Goal: Transaction & Acquisition: Obtain resource

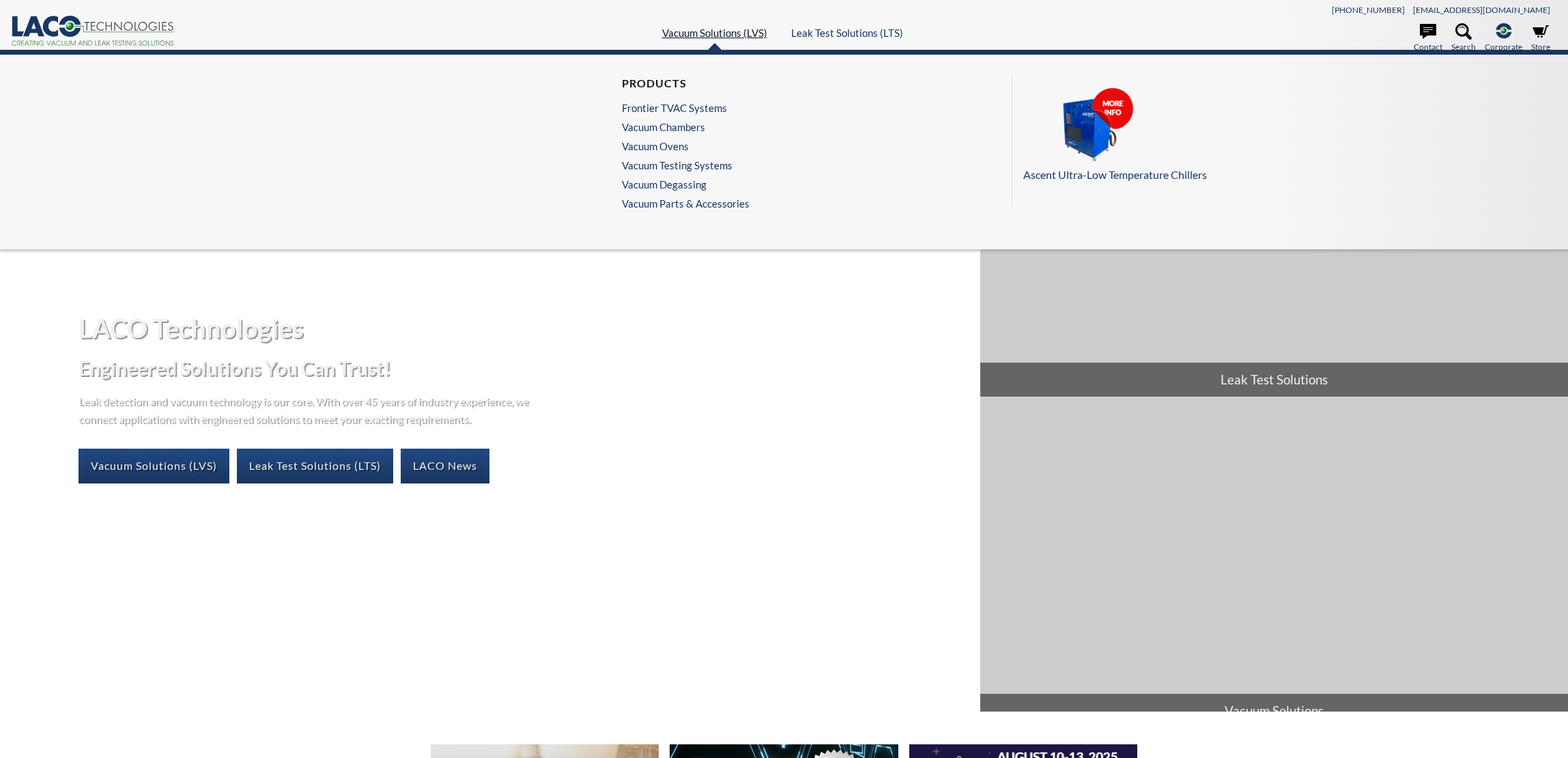
click at [715, 31] on link "Vacuum Solutions (LVS)" at bounding box center [715, 33] width 105 height 13
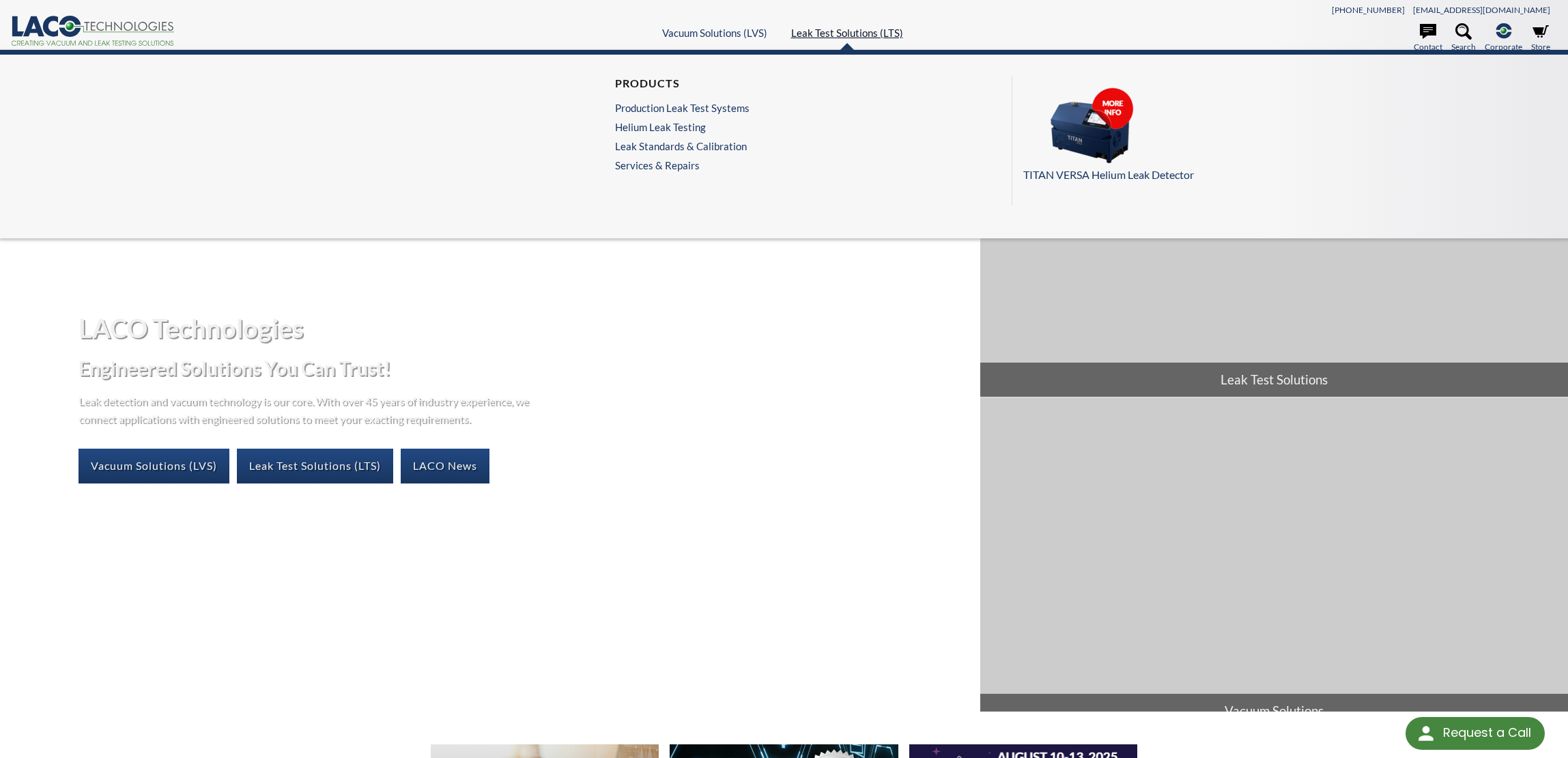
click at [849, 30] on link "Leak Test Solutions (LTS)" at bounding box center [847, 33] width 112 height 13
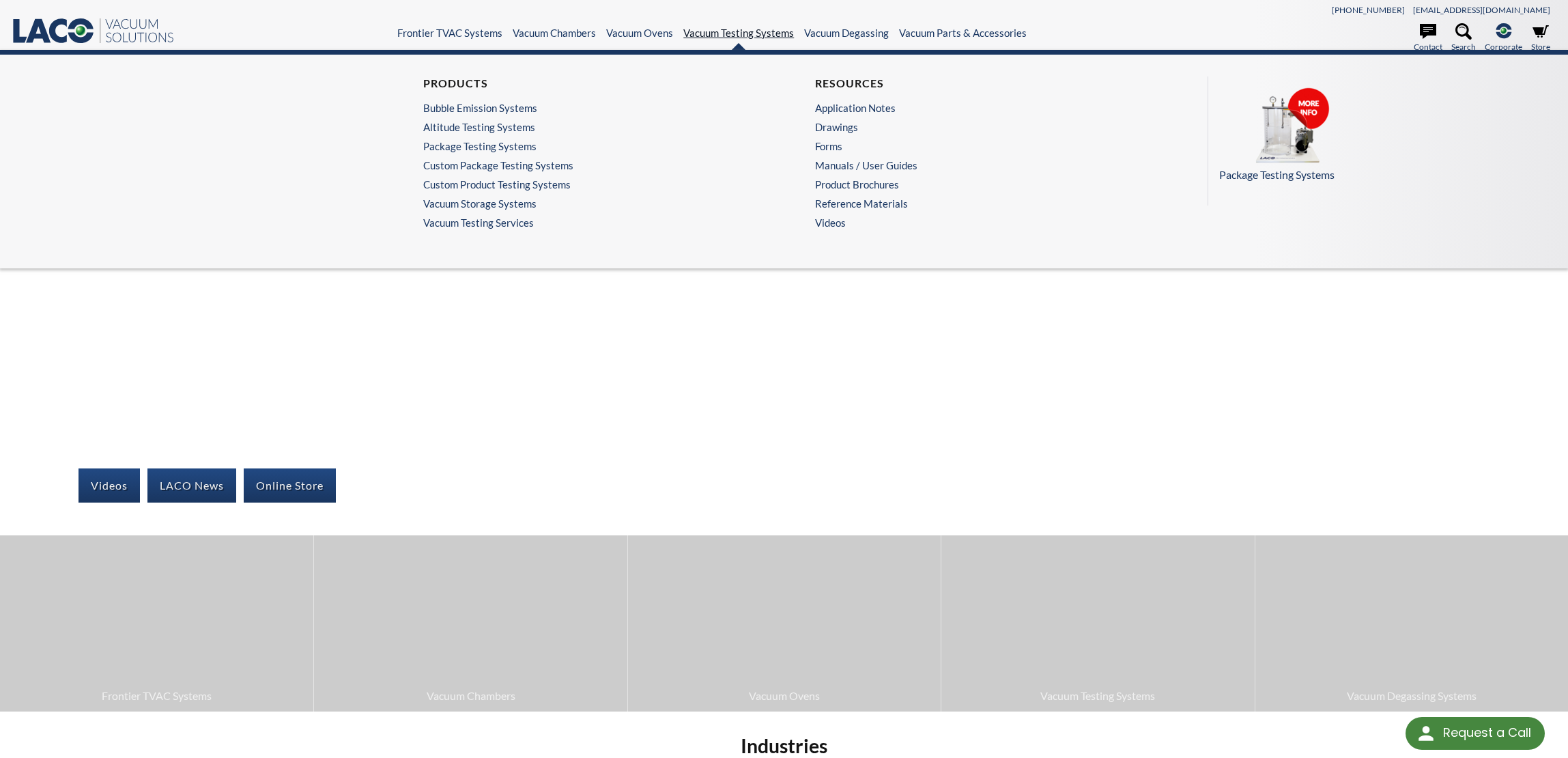
click at [758, 34] on link "Vacuum Testing Systems" at bounding box center [738, 33] width 110 height 13
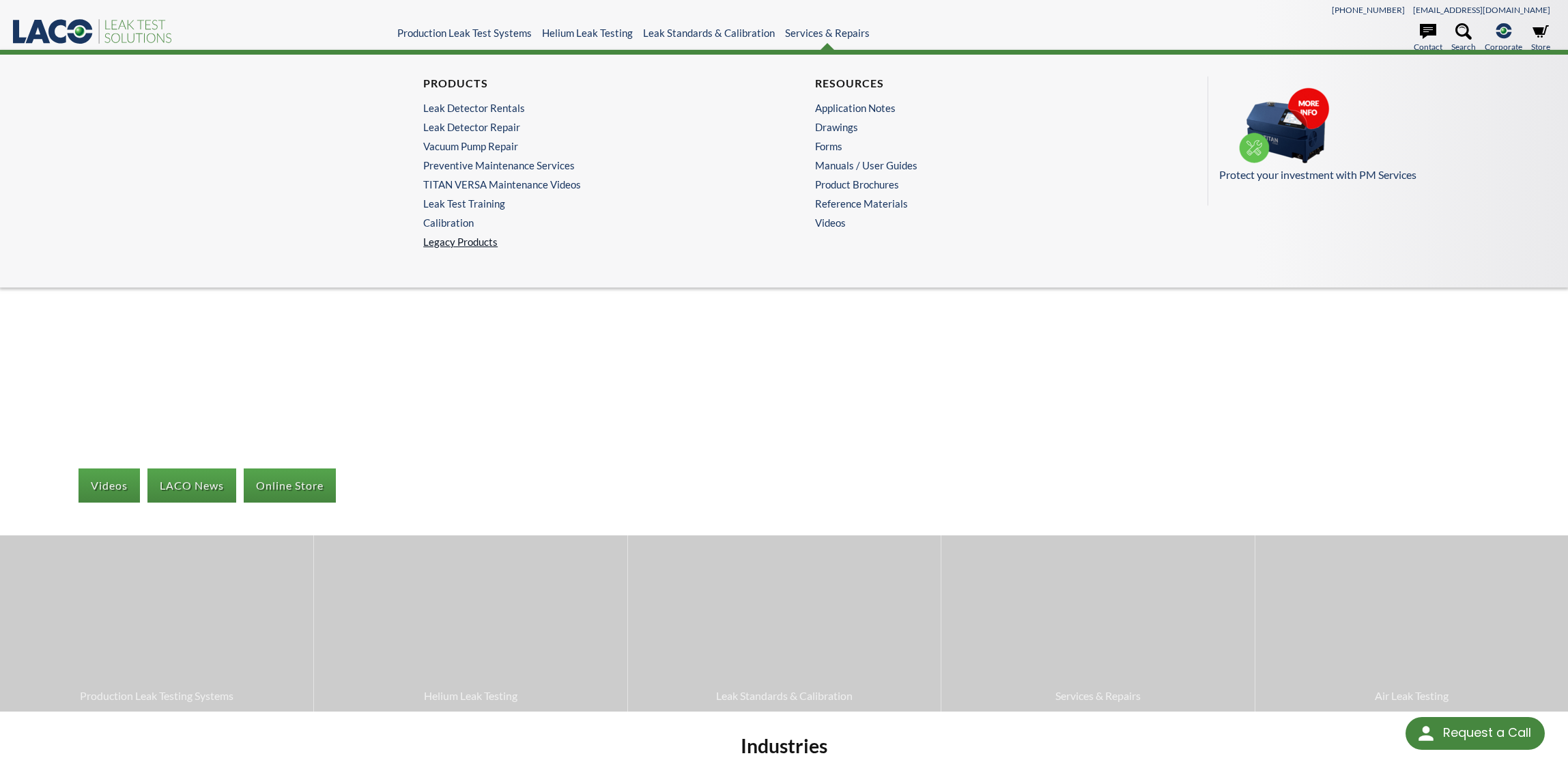
click at [463, 245] on link "Legacy Products" at bounding box center [588, 242] width 329 height 13
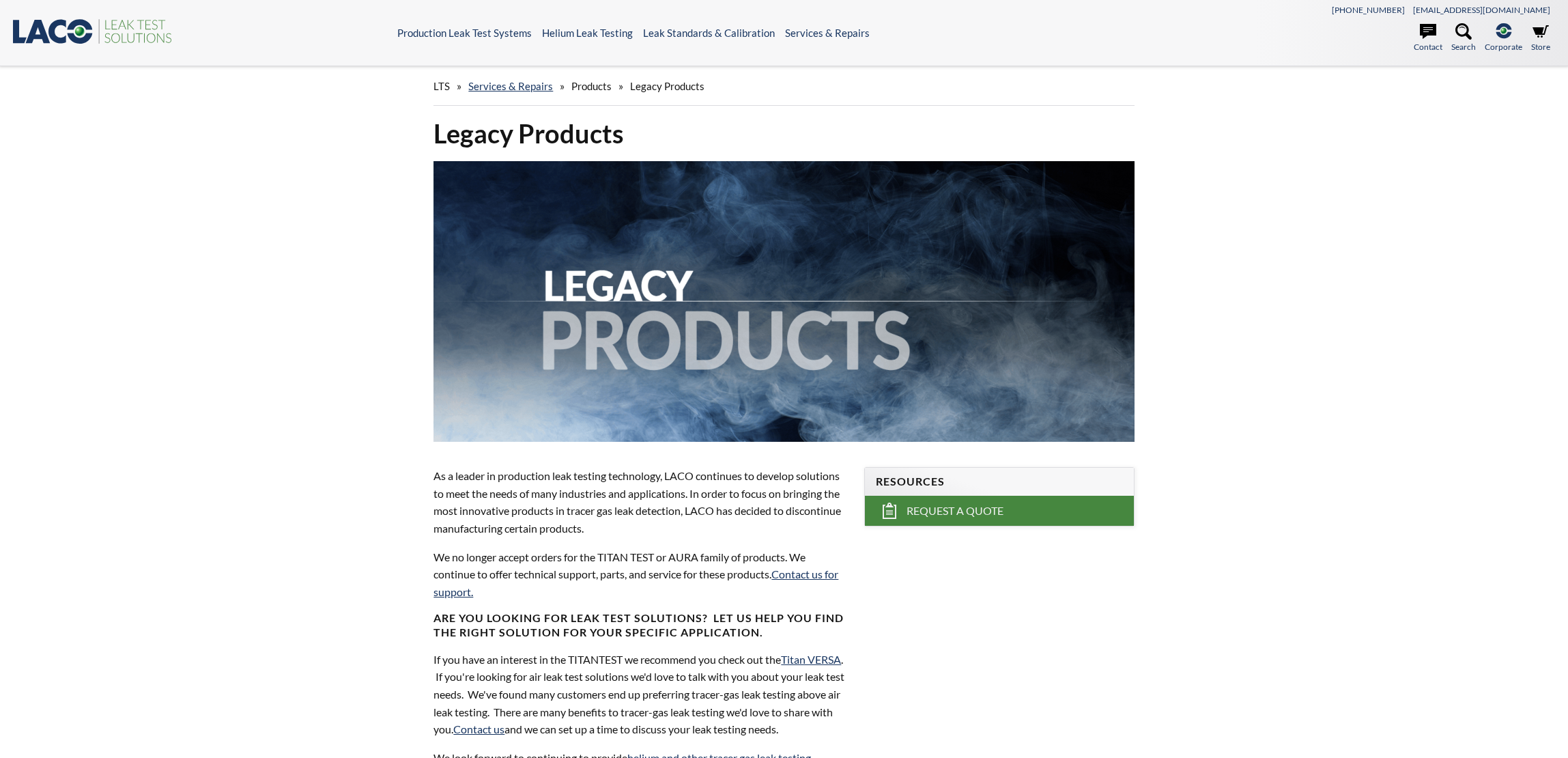
select select
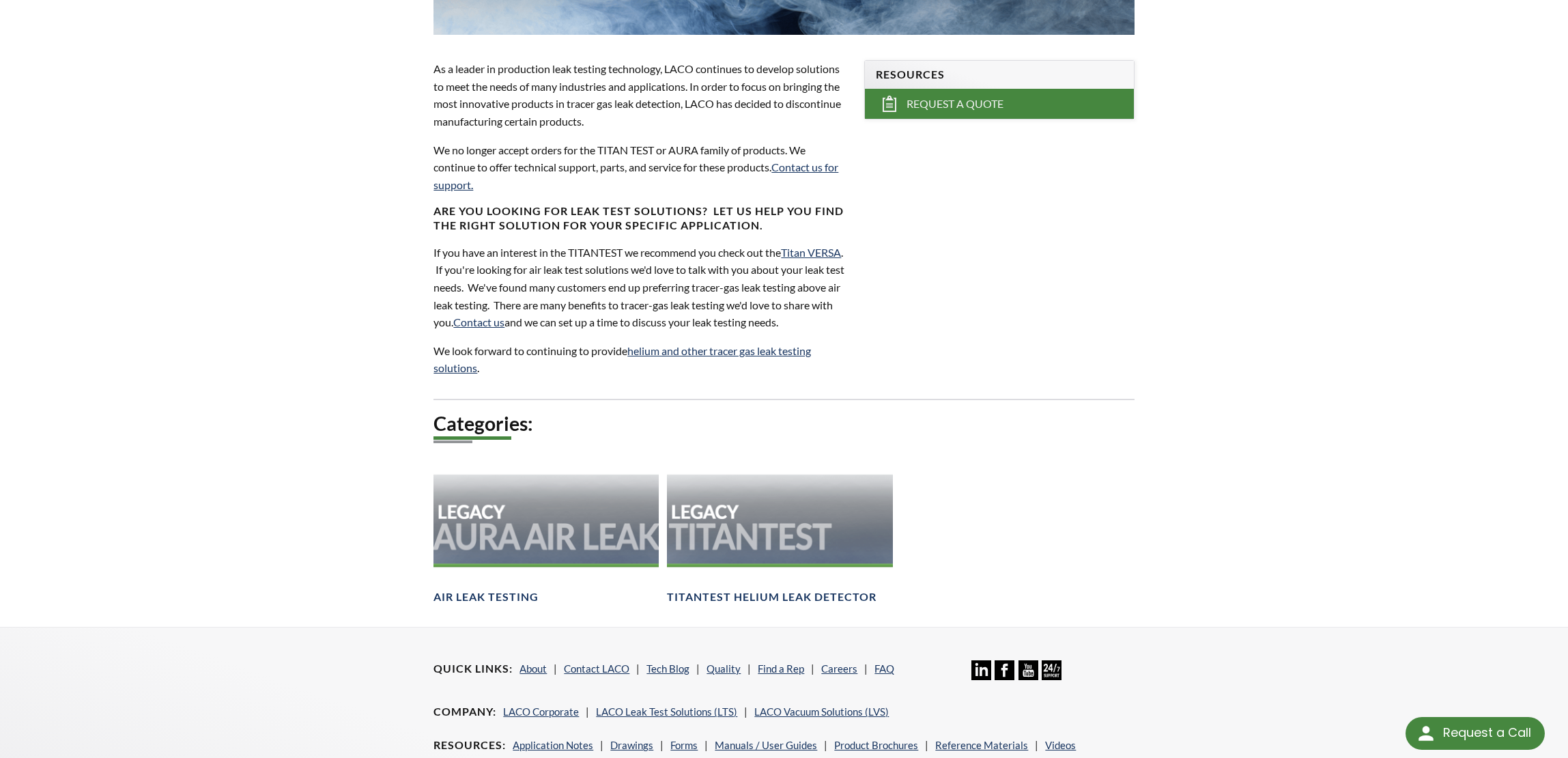
scroll to position [409, 0]
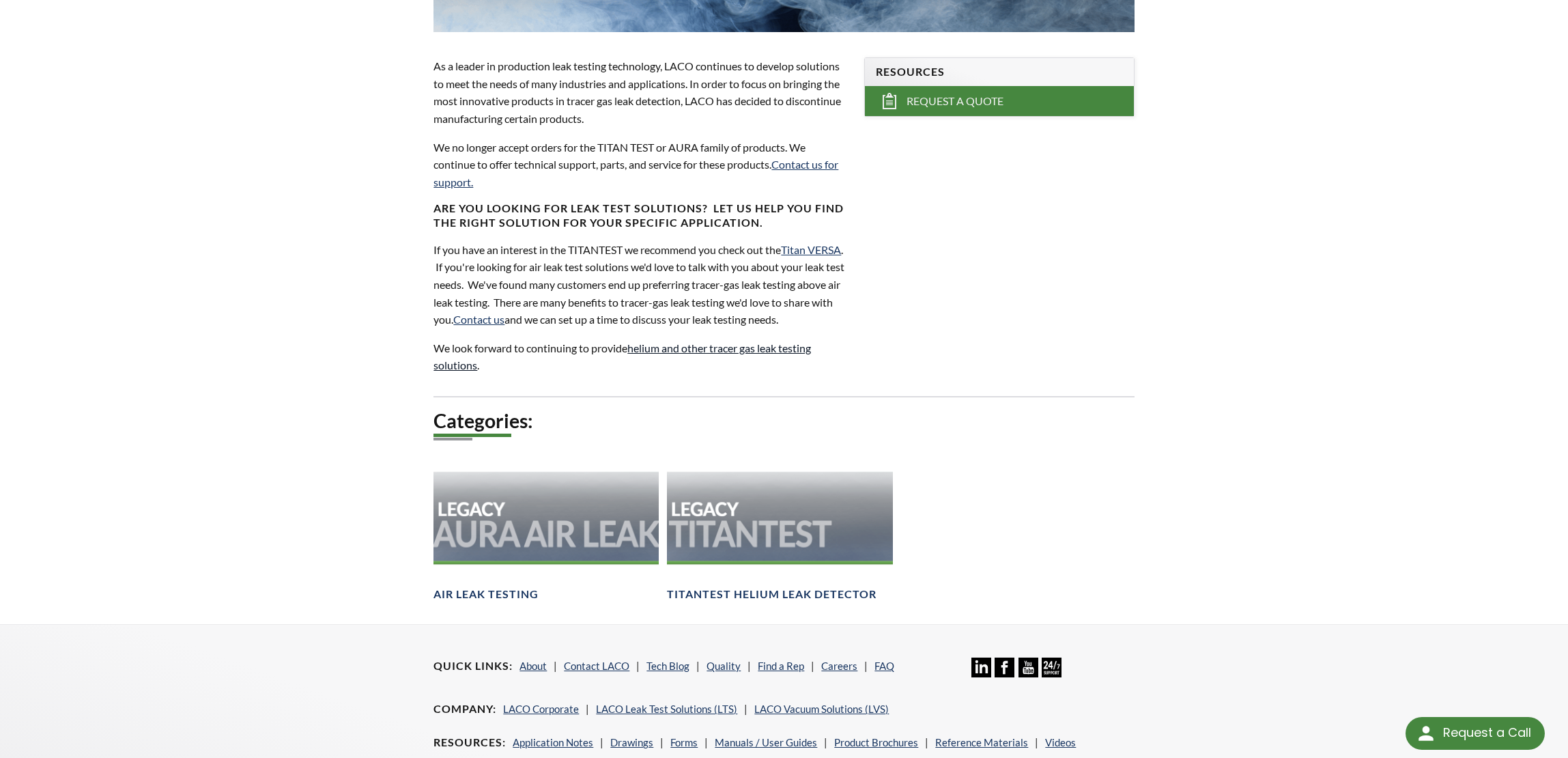
click at [732, 349] on link "helium and other tracer gas leak testing solutions" at bounding box center [622, 356] width 377 height 30
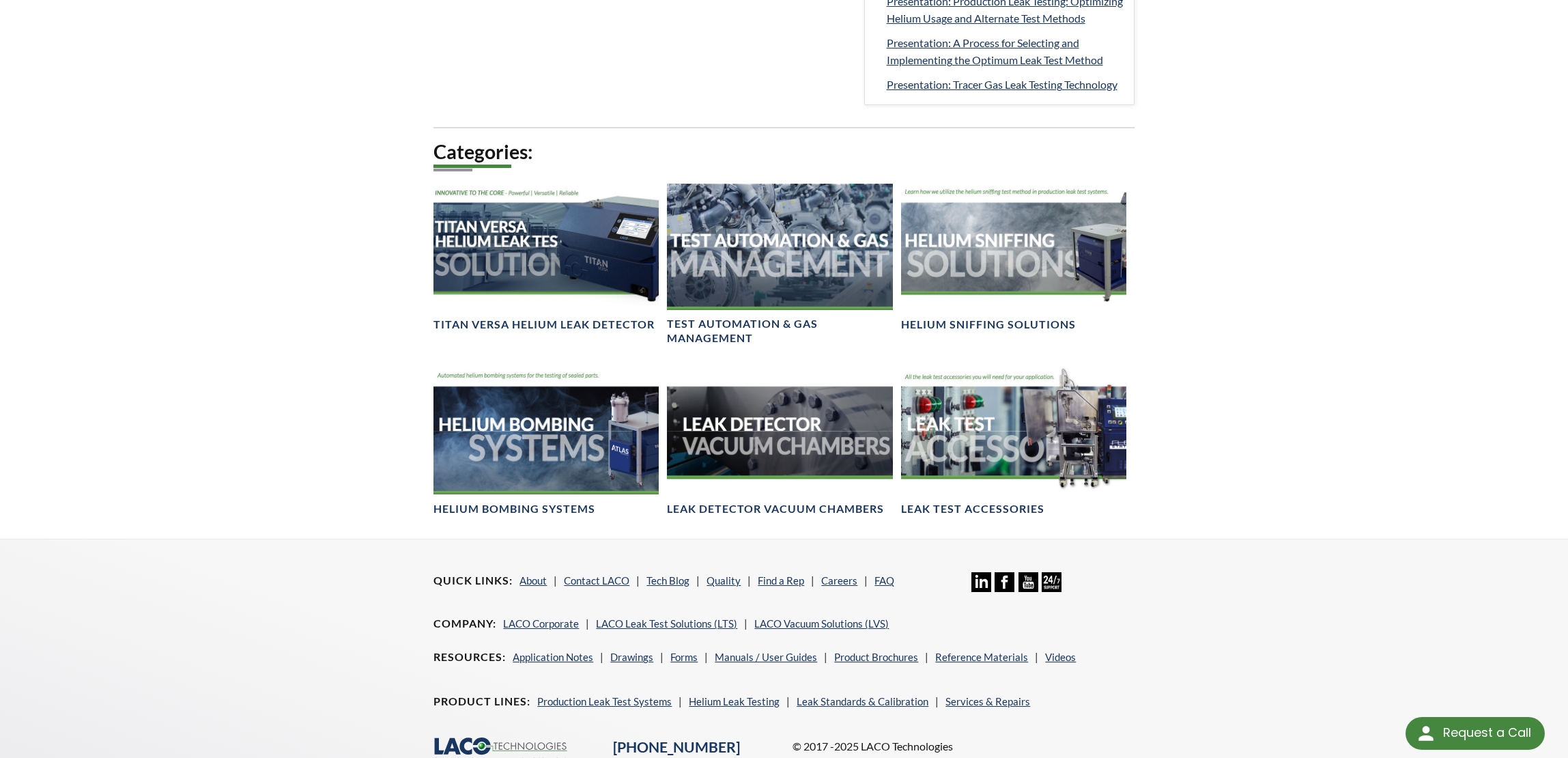
scroll to position [820, 0]
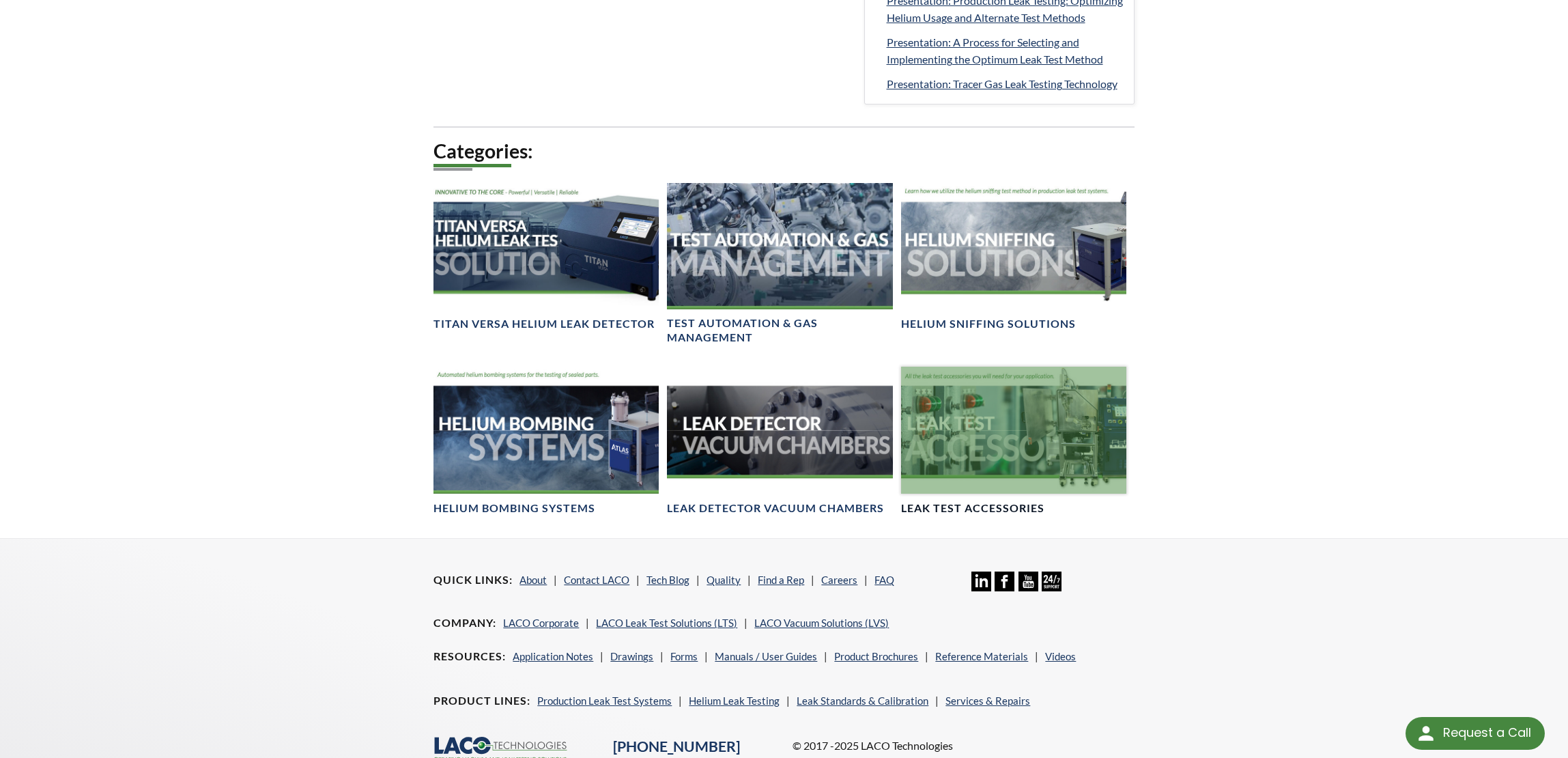
click at [942, 467] on div at bounding box center [1013, 429] width 225 height 126
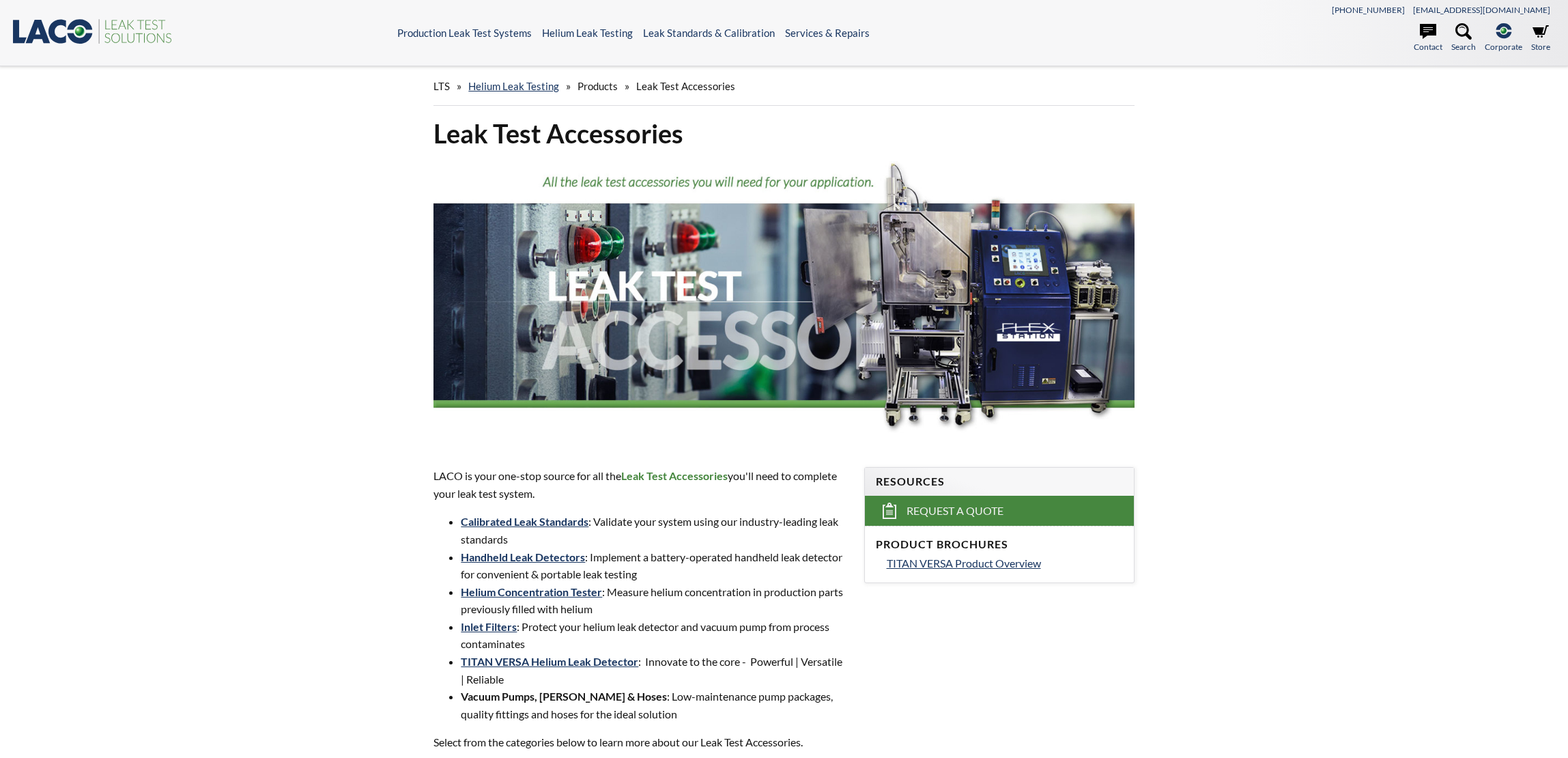
select select
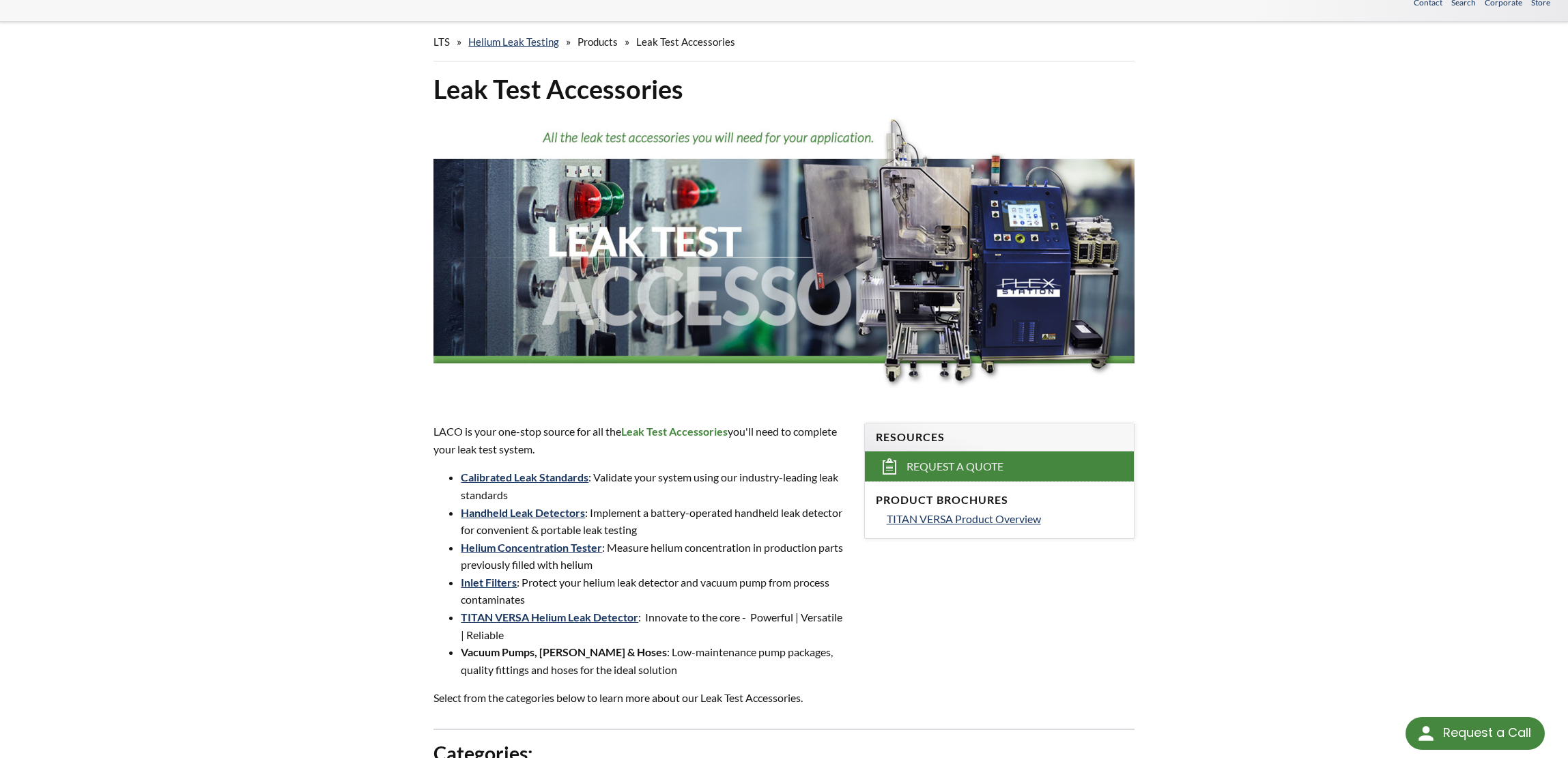
scroll to position [68, 0]
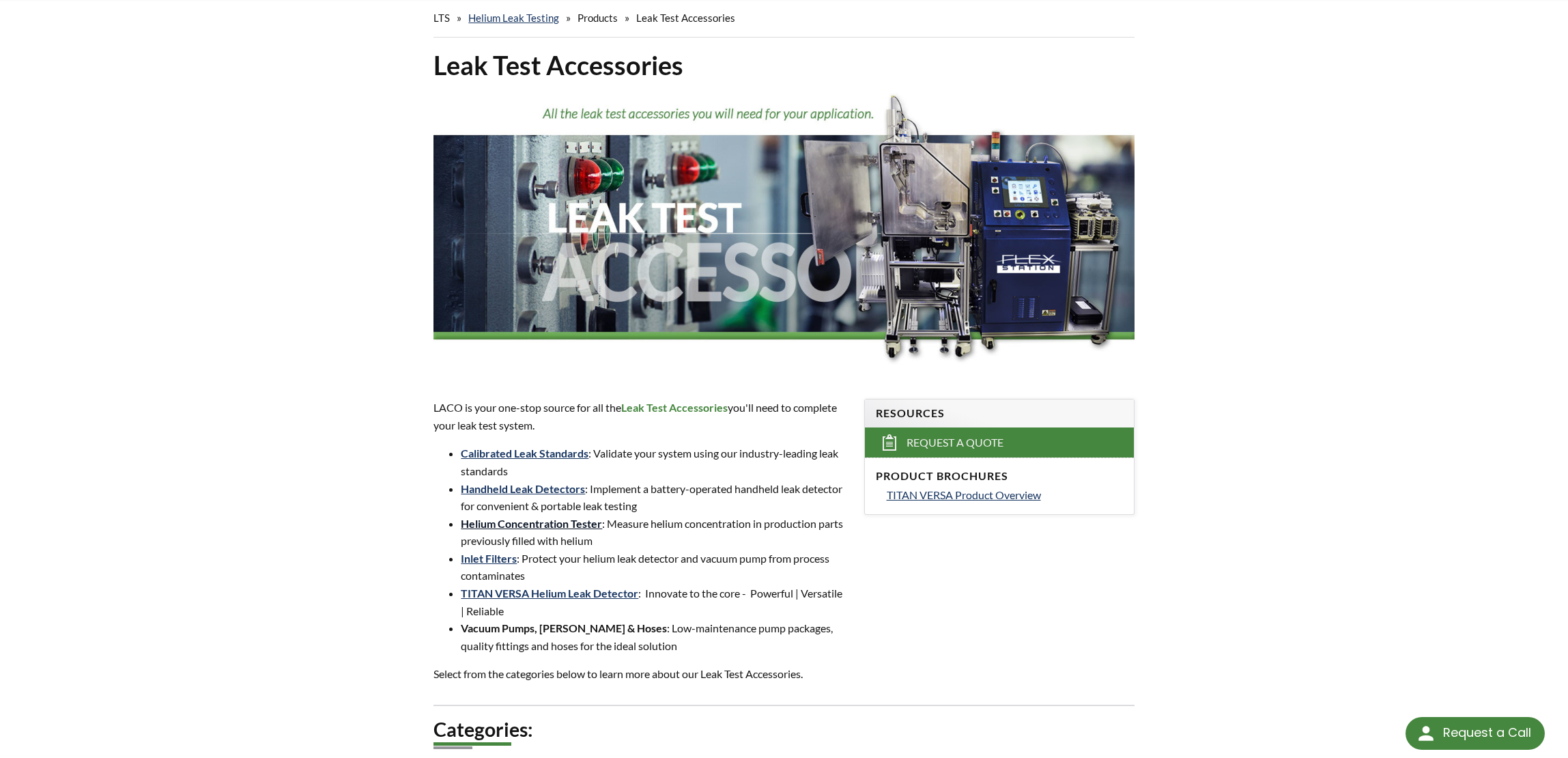
click at [556, 523] on link "Helium Concentration Tester" at bounding box center [532, 523] width 142 height 13
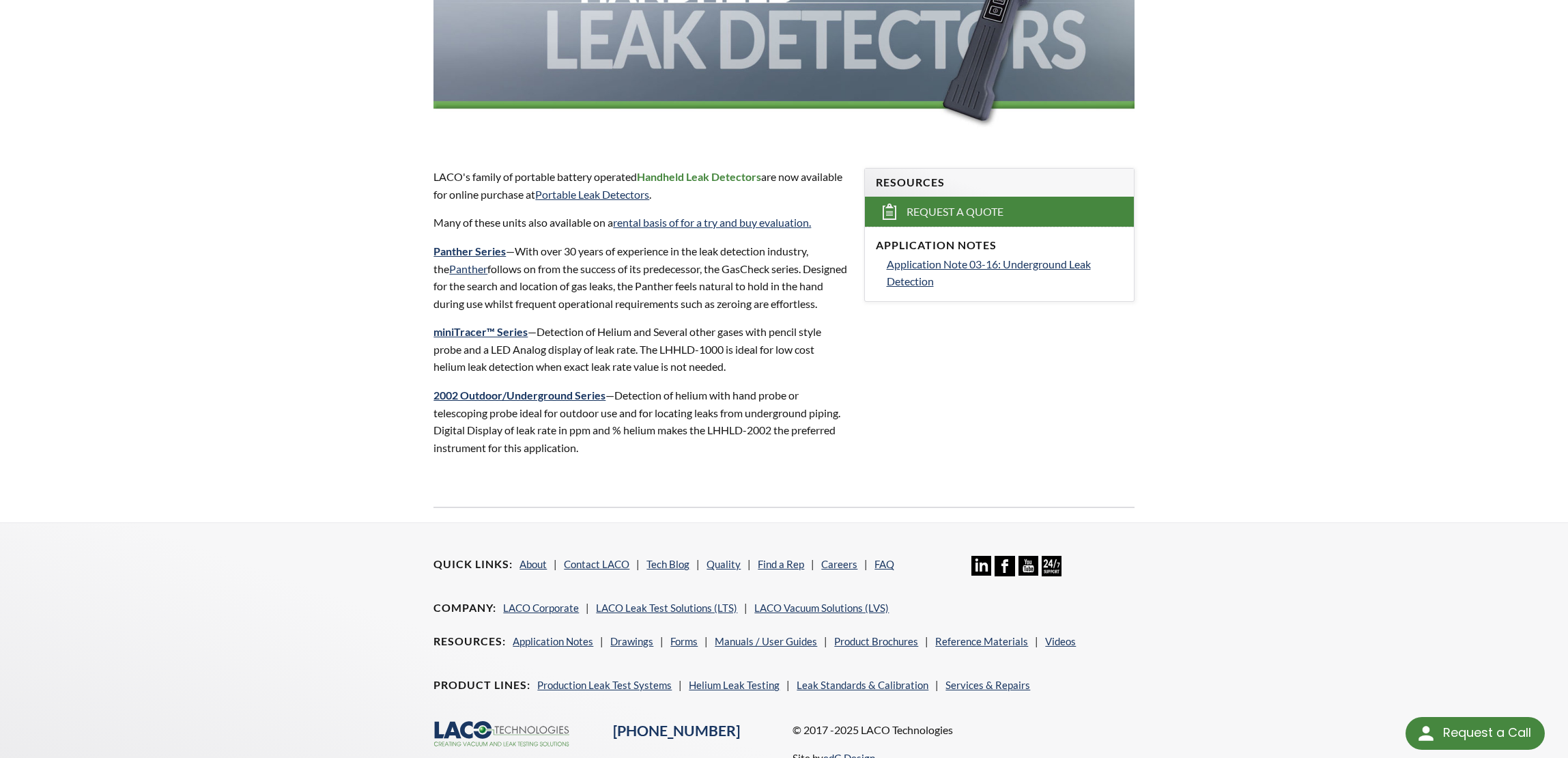
scroll to position [341, 0]
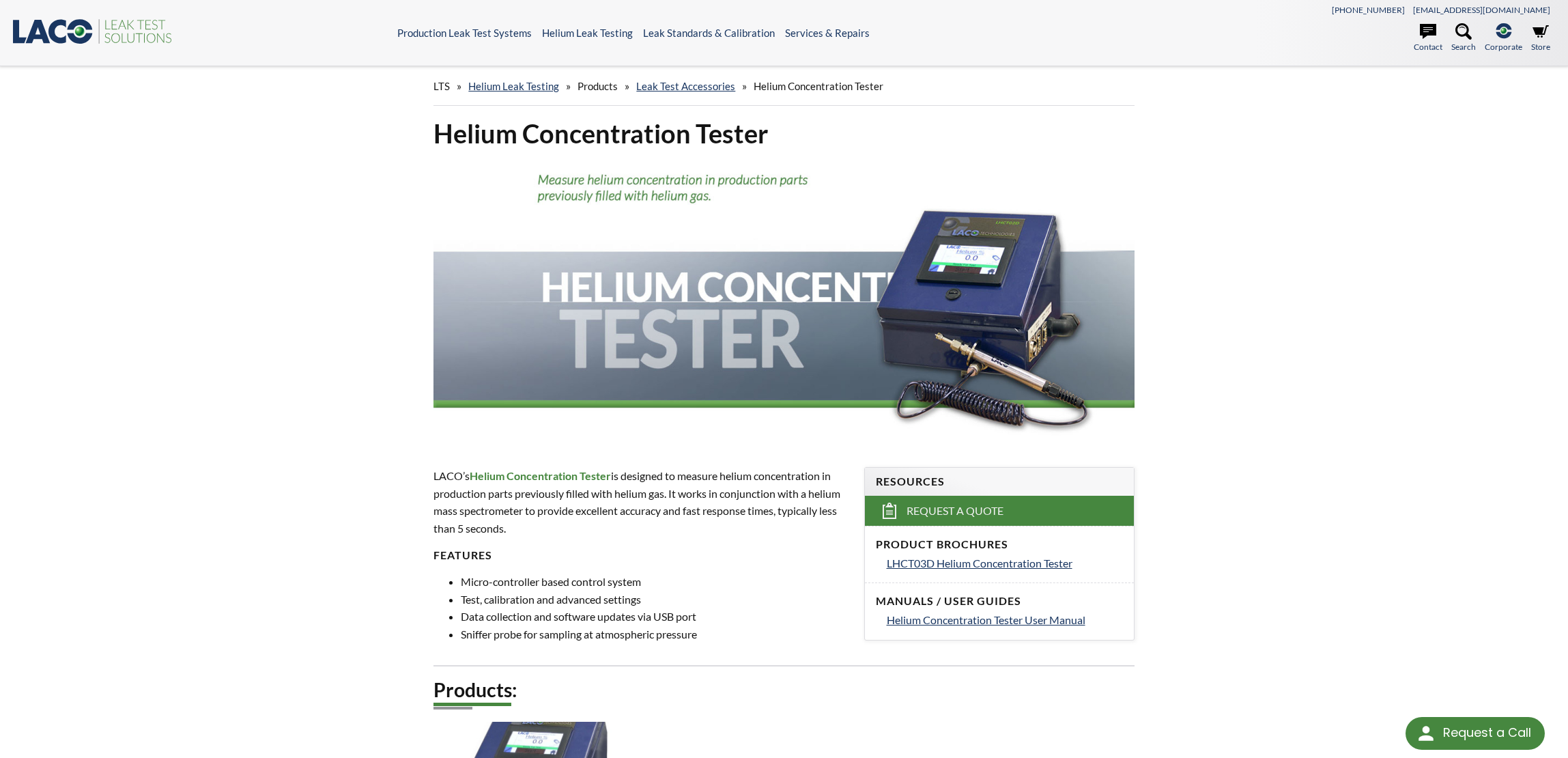
drag, startPoint x: 484, startPoint y: 430, endPoint x: 747, endPoint y: 592, distance: 308.9
click at [747, 592] on li "Test, calibration and advanced settings" at bounding box center [654, 599] width 386 height 18
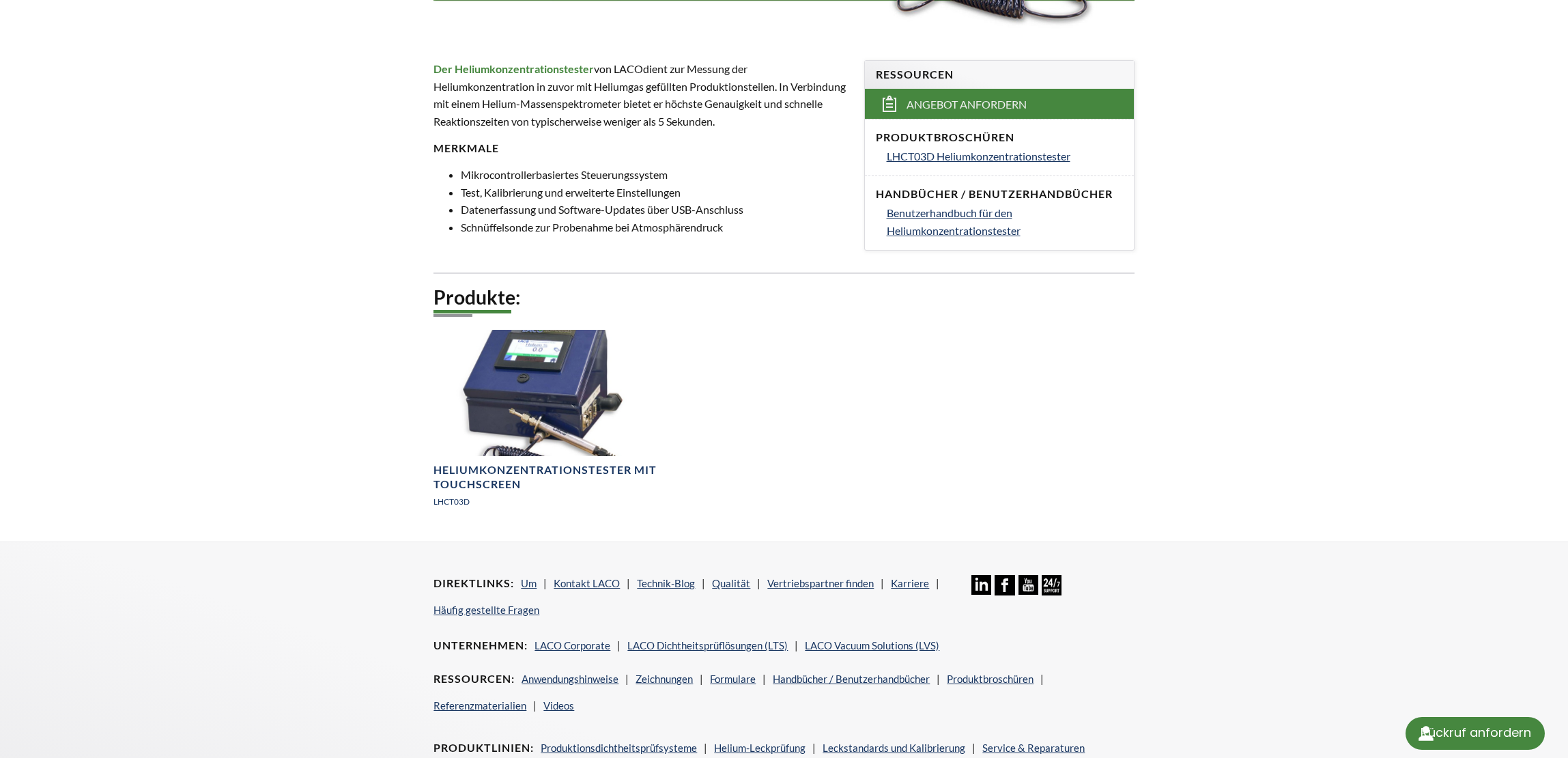
scroll to position [409, 0]
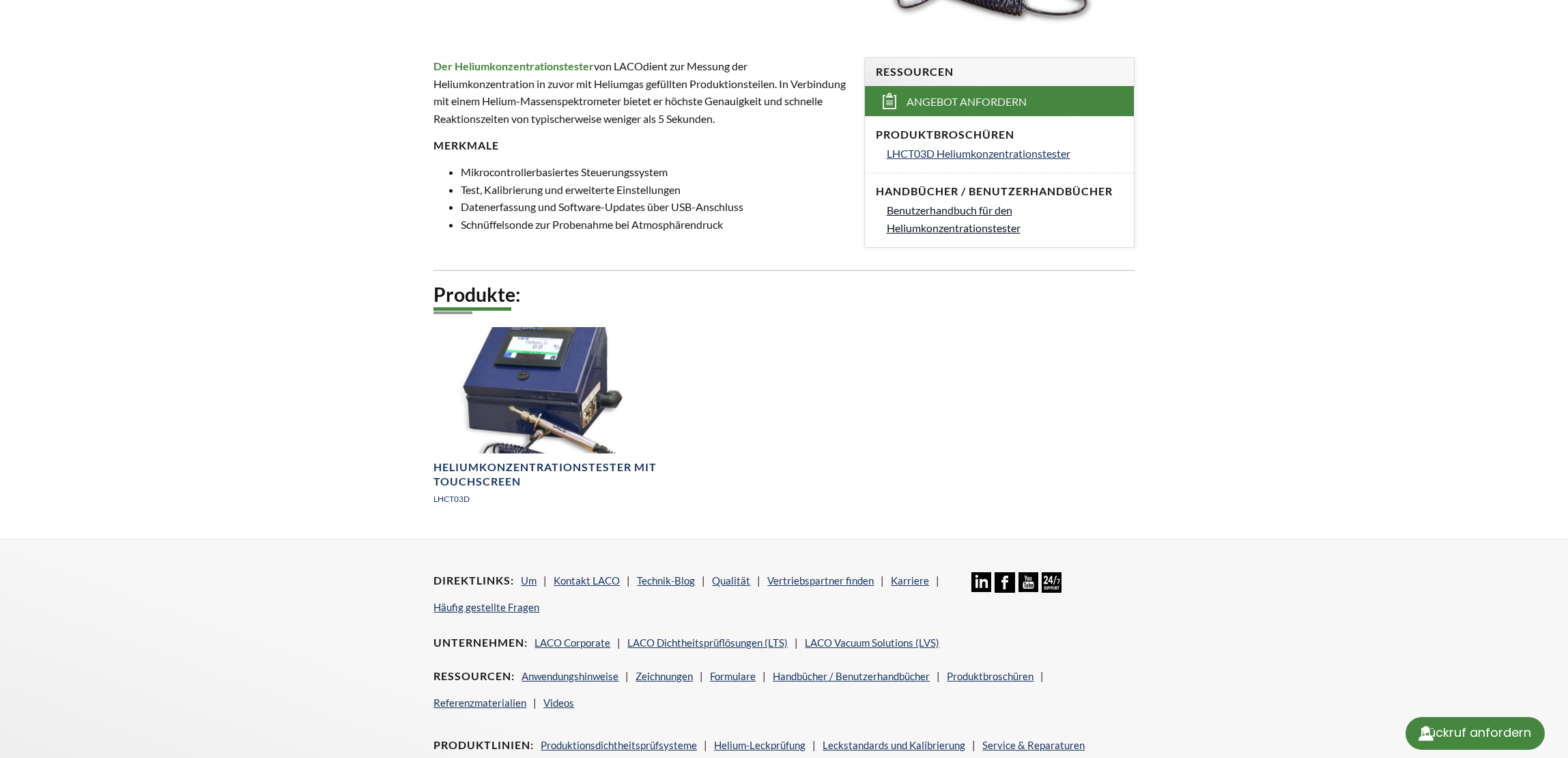
click at [976, 211] on font "Benutzerhandbuch für den Heliumkonzentrationstester" at bounding box center [953, 218] width 133 height 30
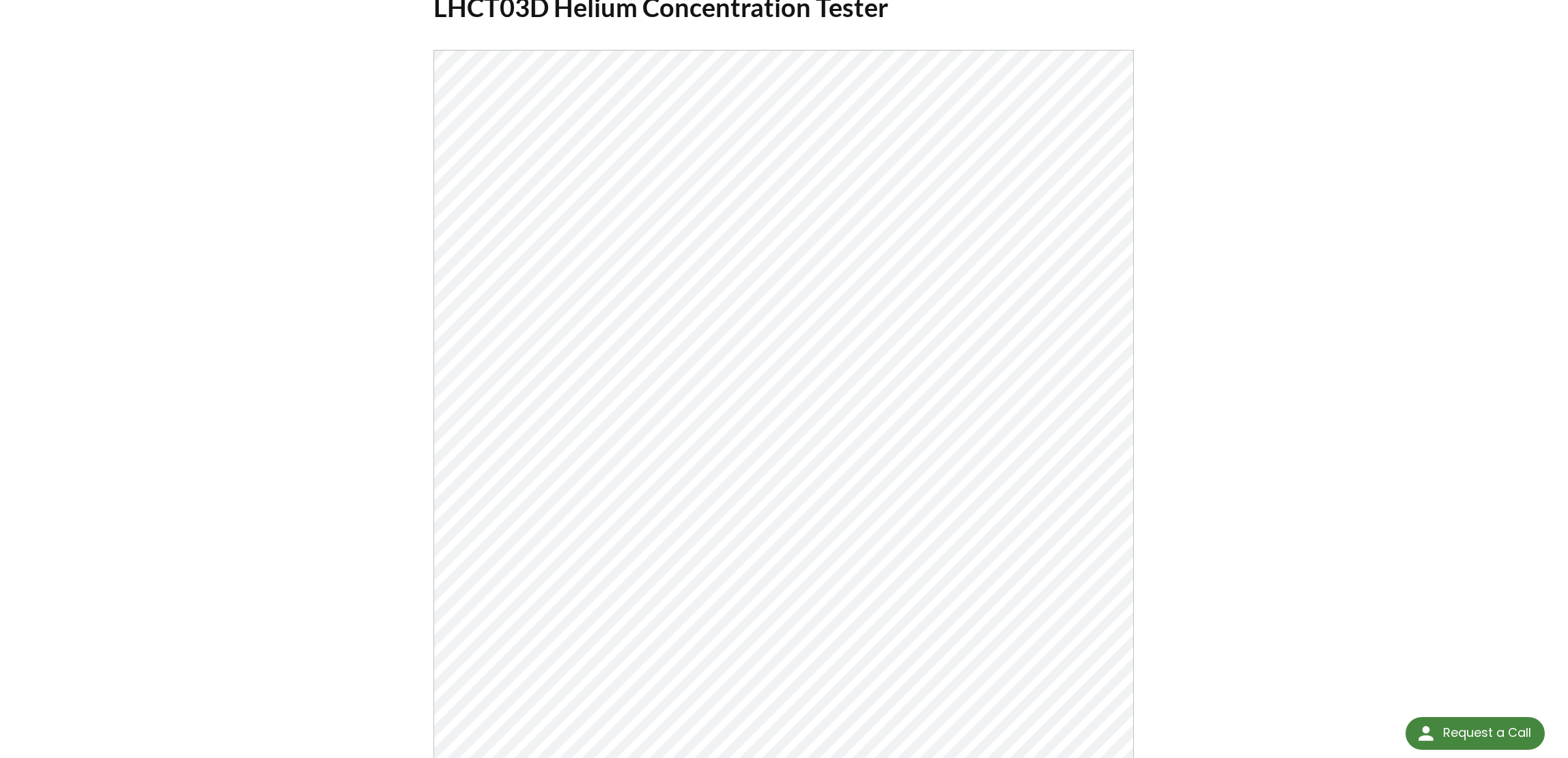
scroll to position [68, 0]
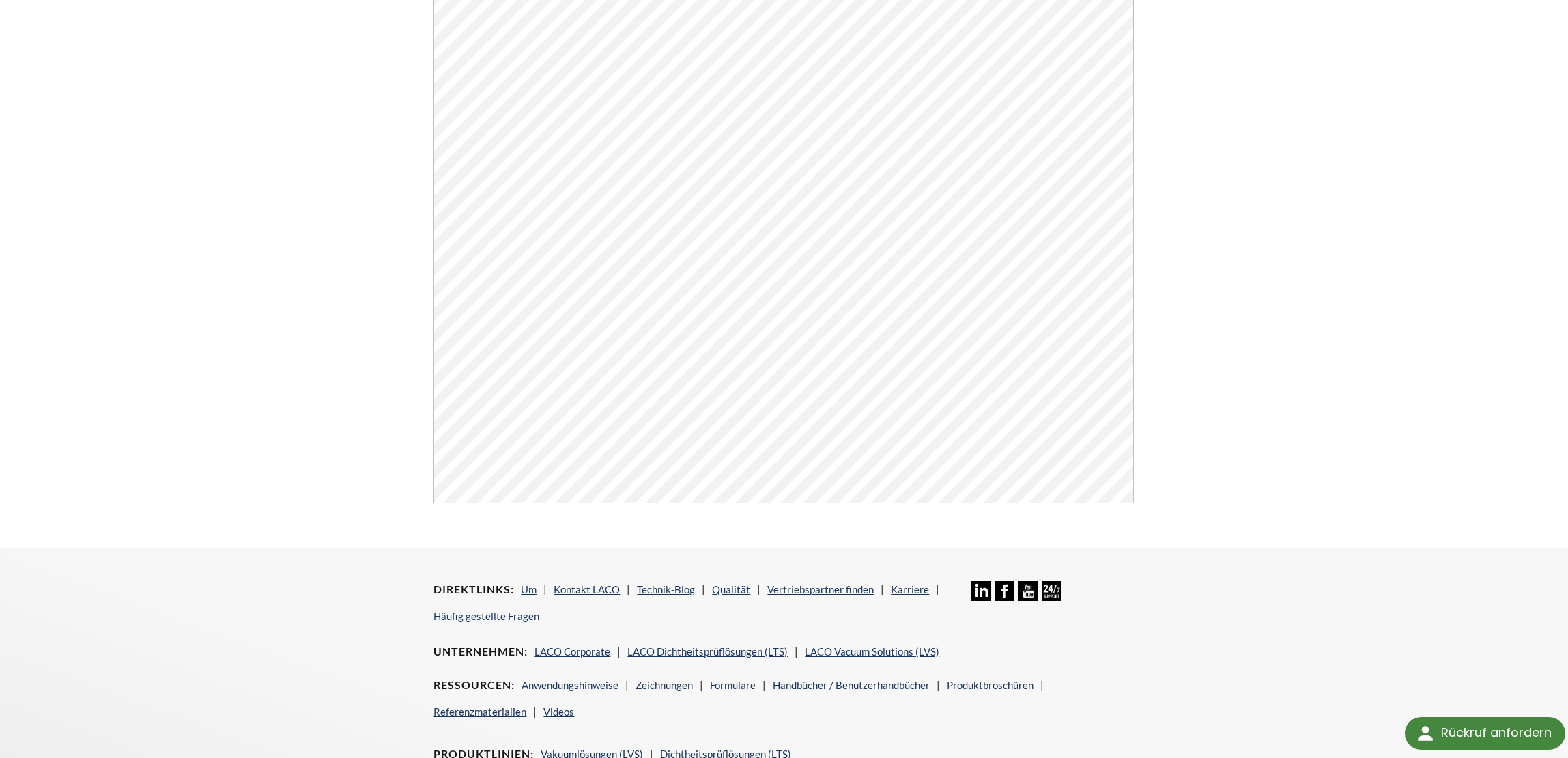
scroll to position [273, 0]
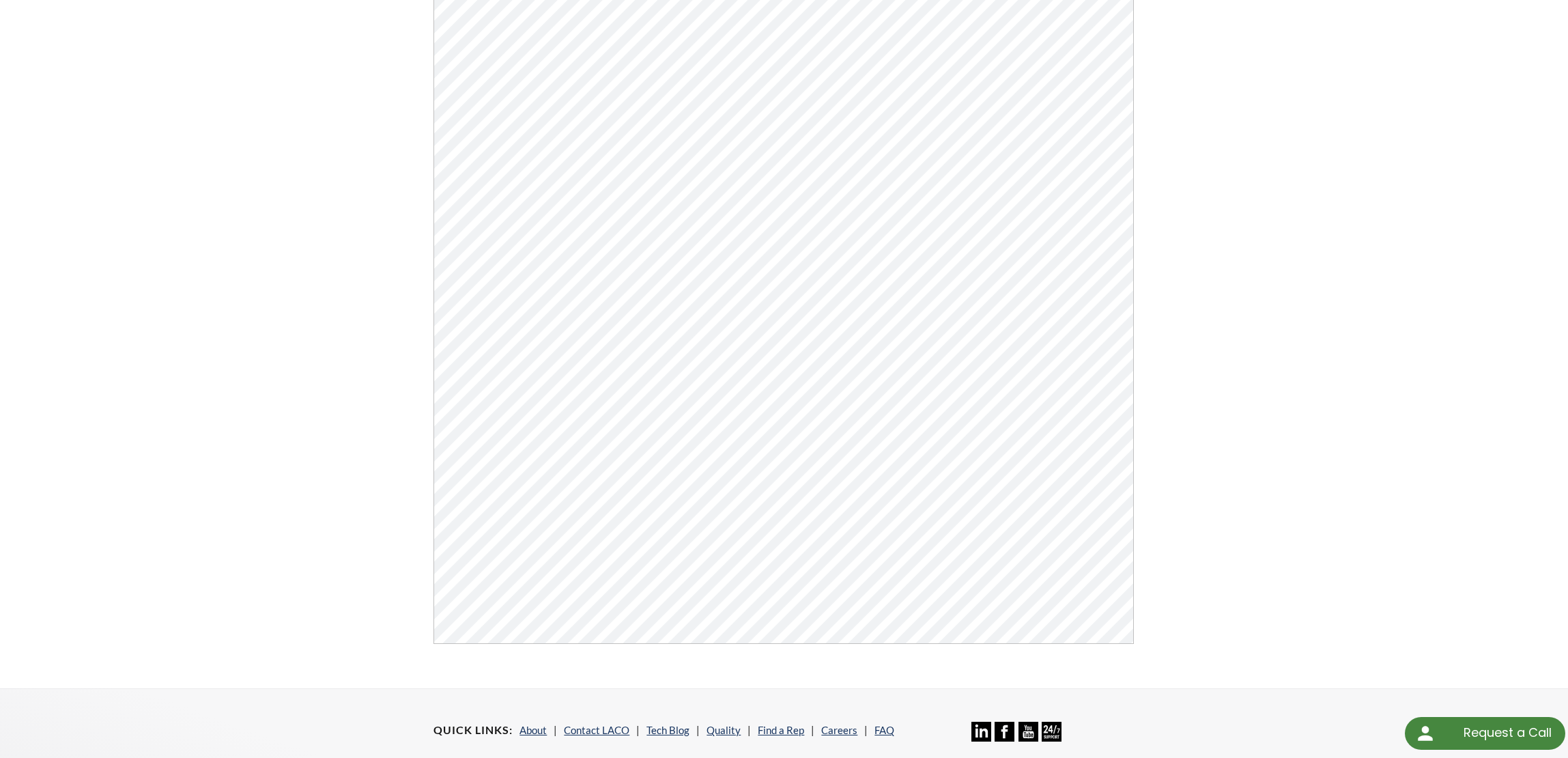
click at [1144, 370] on div "Helium Concentration Tester User Manual Click Here To Download" at bounding box center [784, 240] width 874 height 850
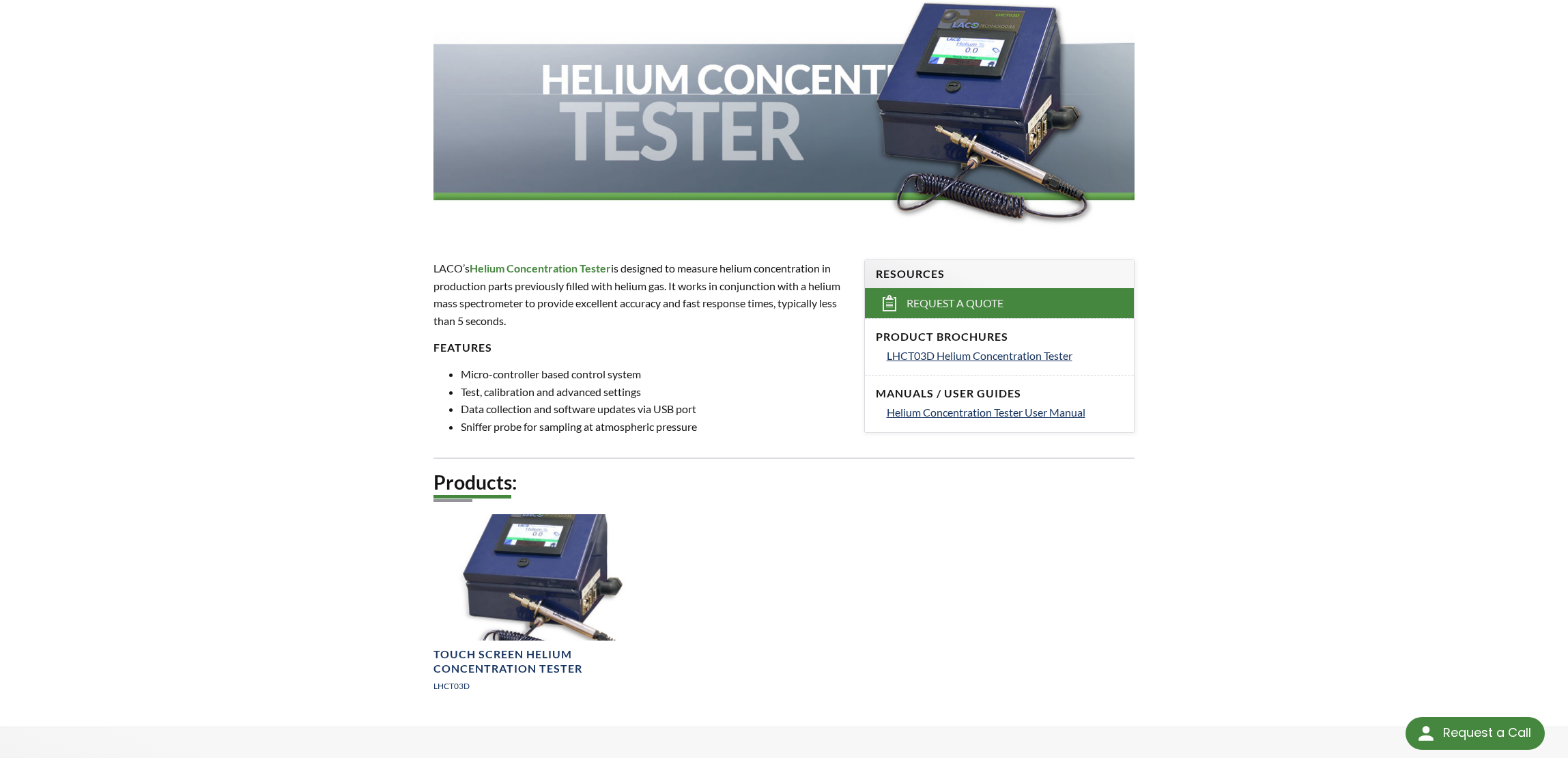
scroll to position [205, 0]
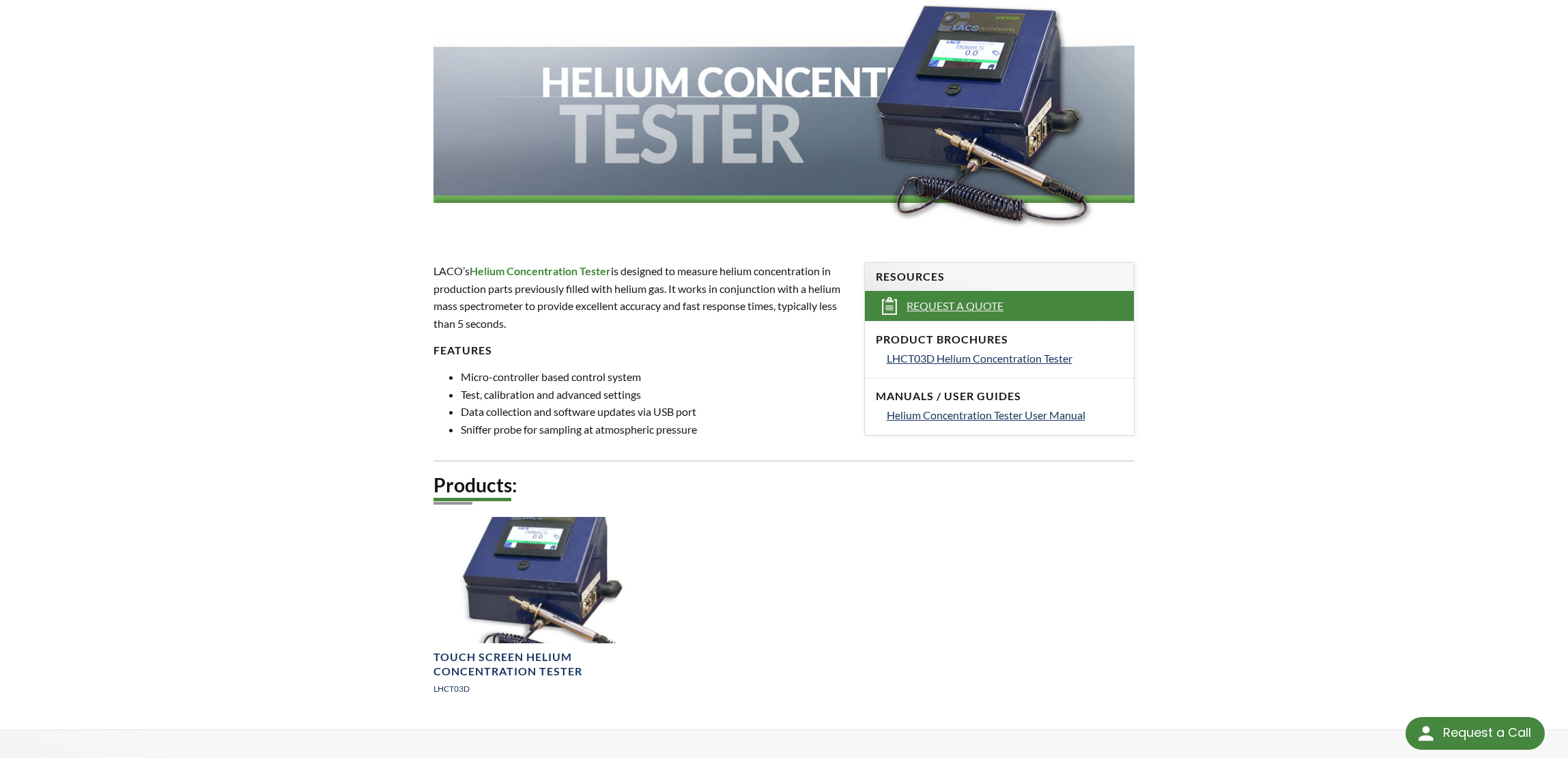
click at [913, 303] on span "Request a Quote" at bounding box center [955, 306] width 97 height 14
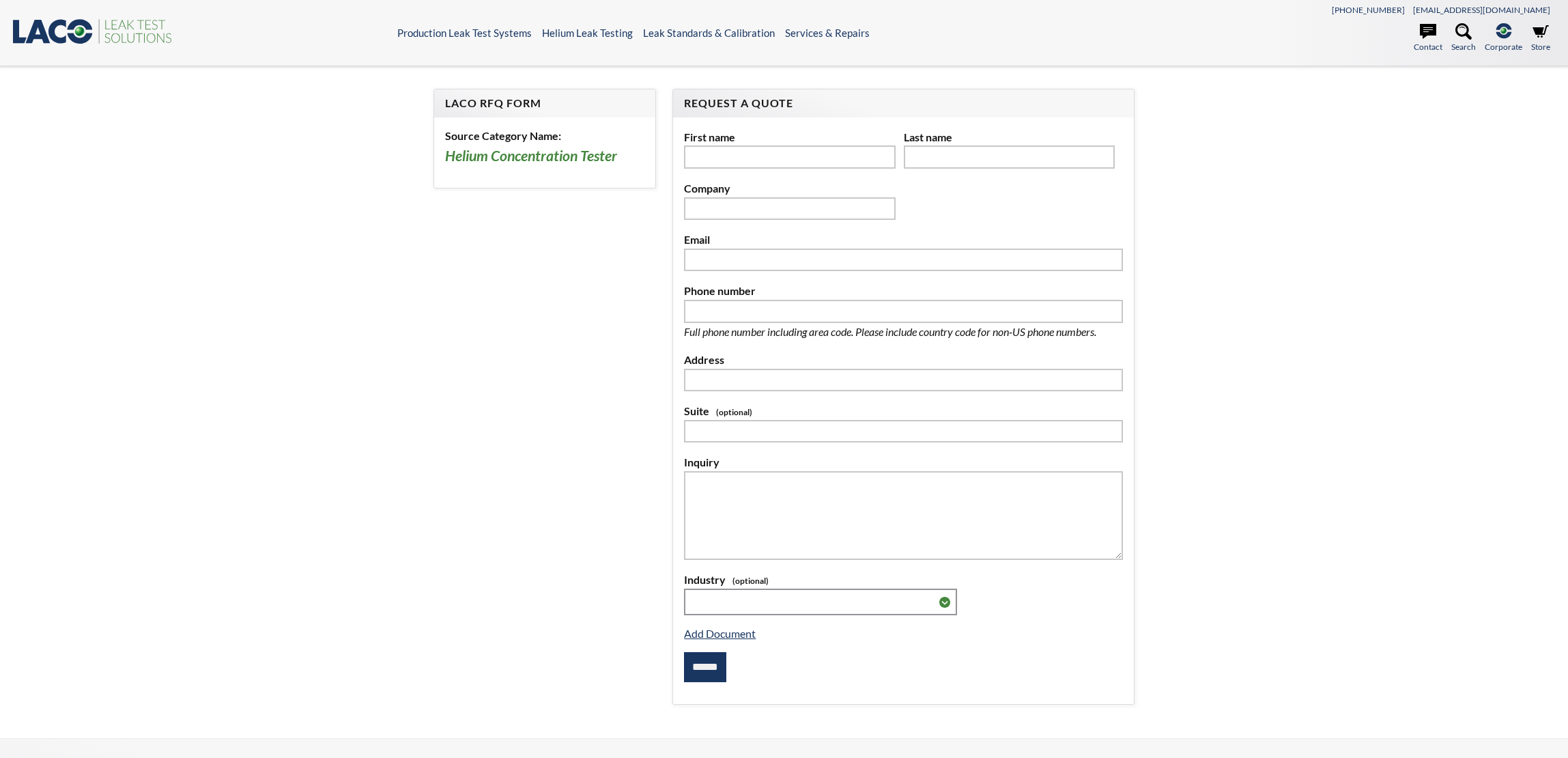
select select
